Goal: Task Accomplishment & Management: Use online tool/utility

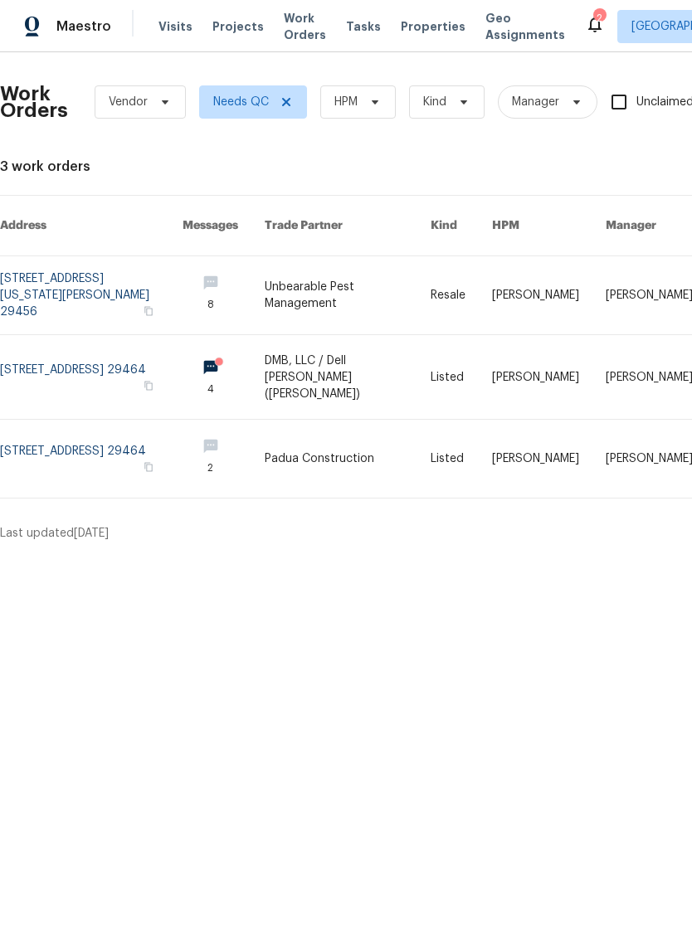
click at [410, 31] on span "Properties" at bounding box center [433, 26] width 65 height 17
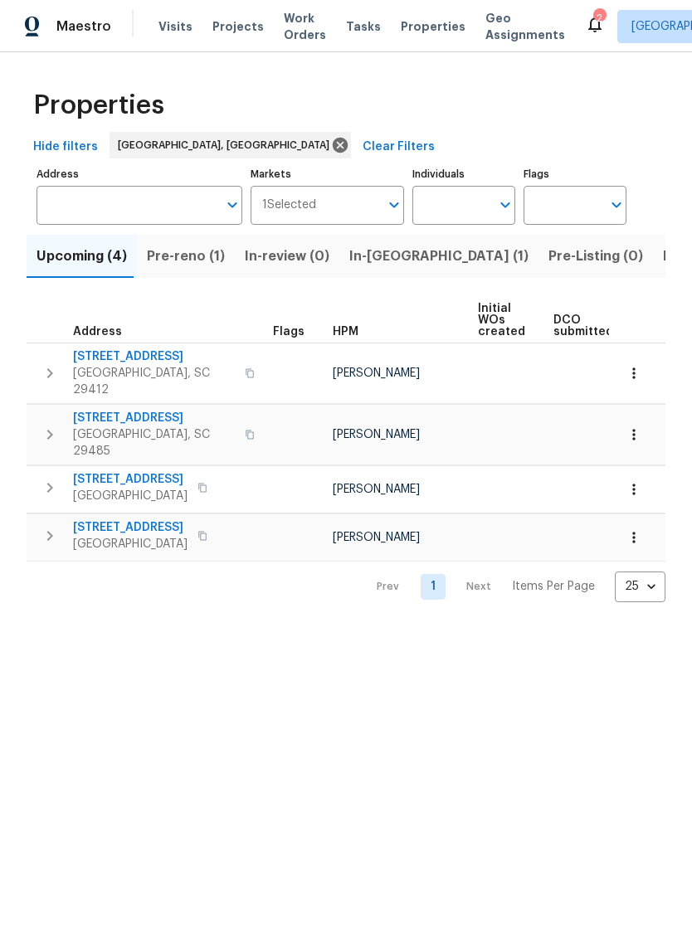
click at [593, 17] on div "2" at bounding box center [599, 18] width 12 height 17
click at [585, 18] on icon at bounding box center [595, 24] width 20 height 20
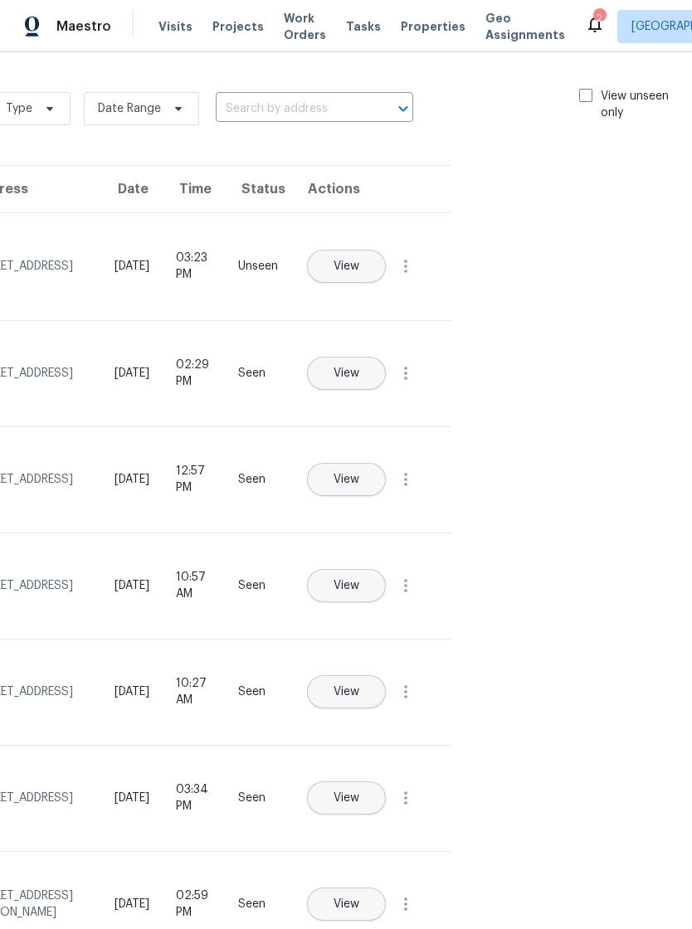
scroll to position [0, 187]
click at [579, 85] on div "Type Date Range ​ View unseen only" at bounding box center [344, 109] width 703 height 60
click at [592, 94] on label "View unseen only" at bounding box center [637, 104] width 115 height 33
click at [591, 94] on input "View unseen only" at bounding box center [585, 93] width 11 height 11
checkbox input "true"
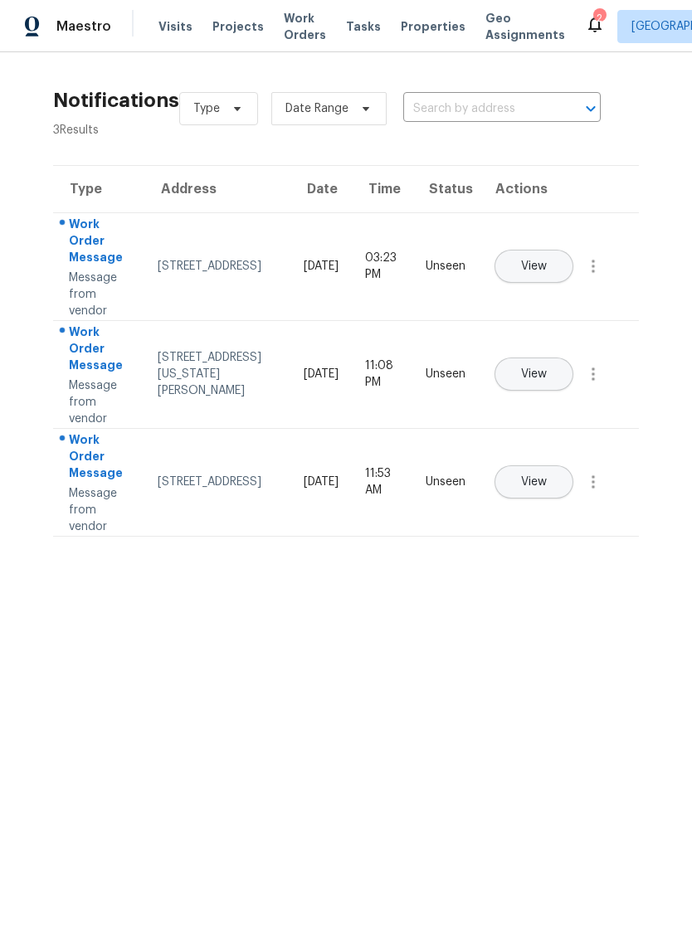
scroll to position [0, 0]
click at [295, 27] on span "Work Orders" at bounding box center [305, 26] width 42 height 33
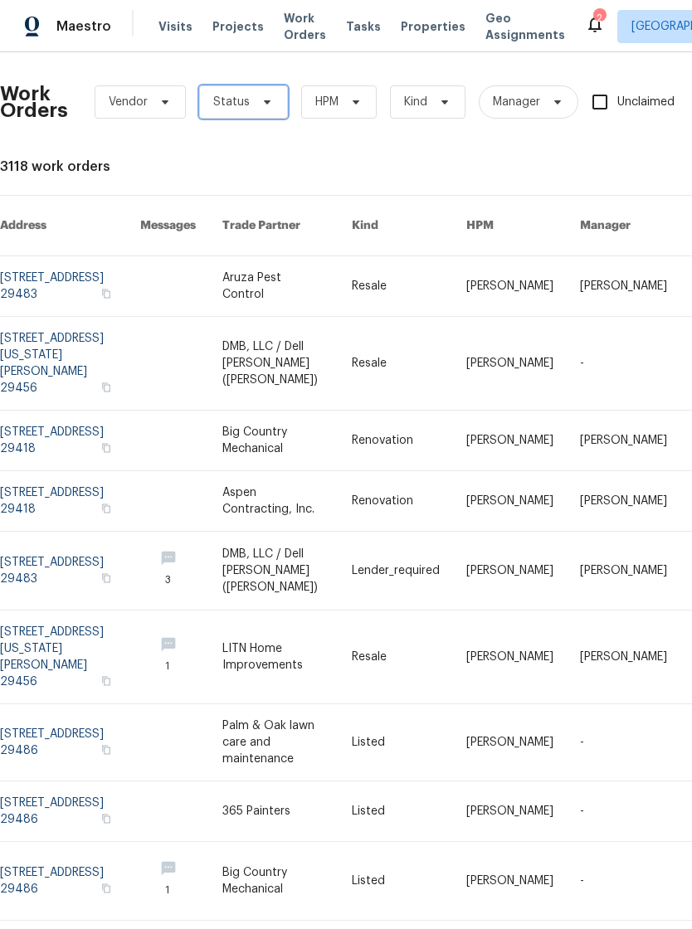
click at [264, 96] on icon at bounding box center [266, 101] width 13 height 13
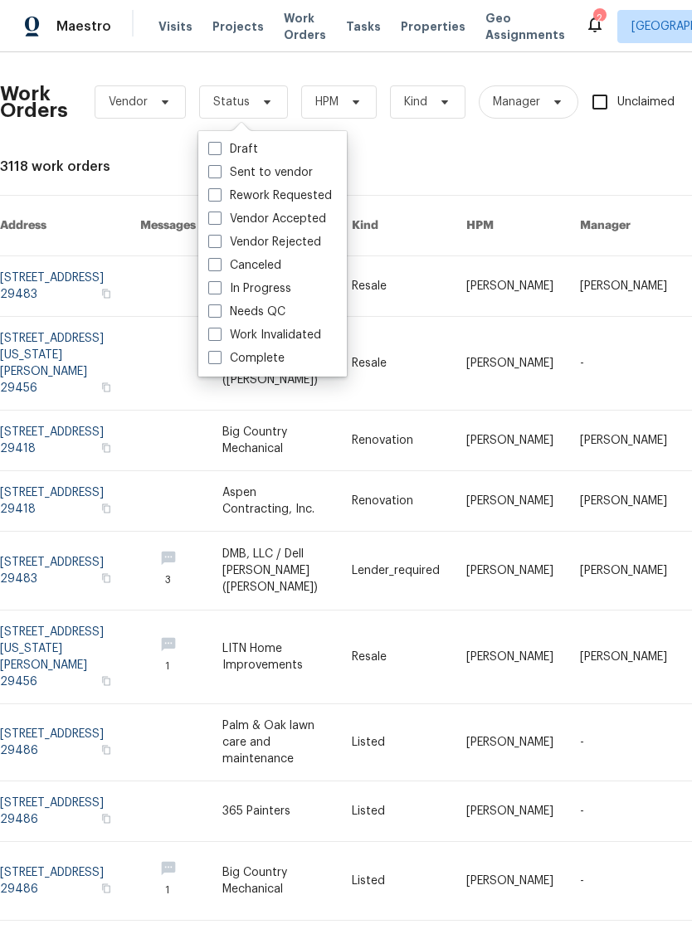
click at [215, 314] on span at bounding box center [214, 310] width 13 height 13
click at [215, 314] on input "Needs QC" at bounding box center [213, 309] width 11 height 11
checkbox input "true"
